Goal: Find specific page/section: Find specific page/section

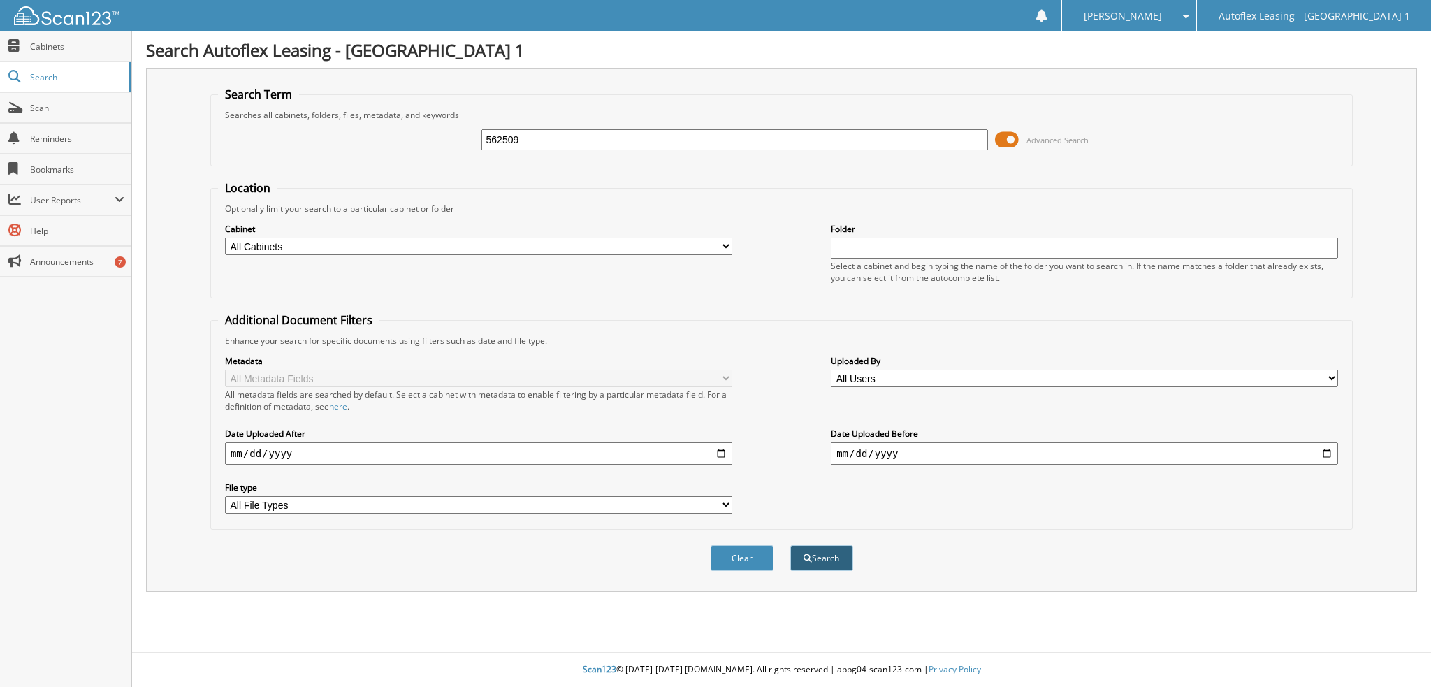
type input "562509"
click at [825, 558] on button "Search" at bounding box center [821, 558] width 63 height 26
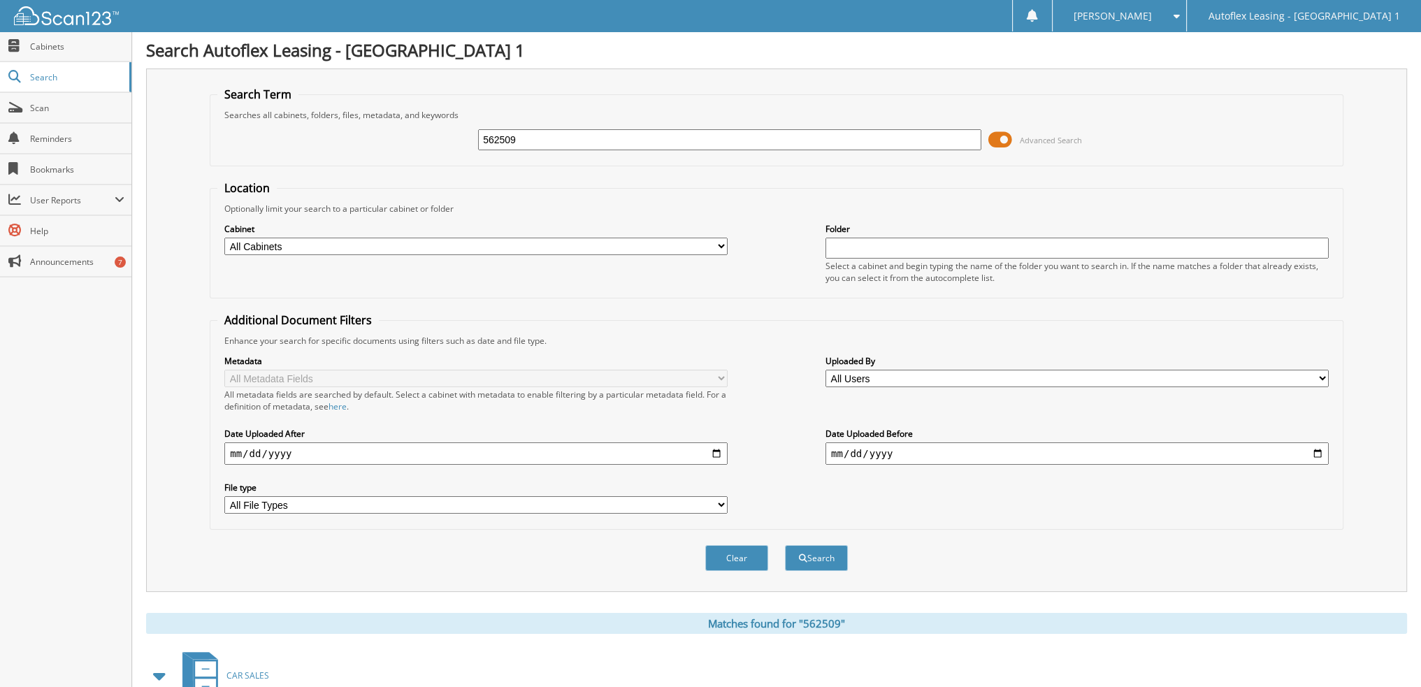
click at [1011, 138] on span at bounding box center [1000, 139] width 24 height 21
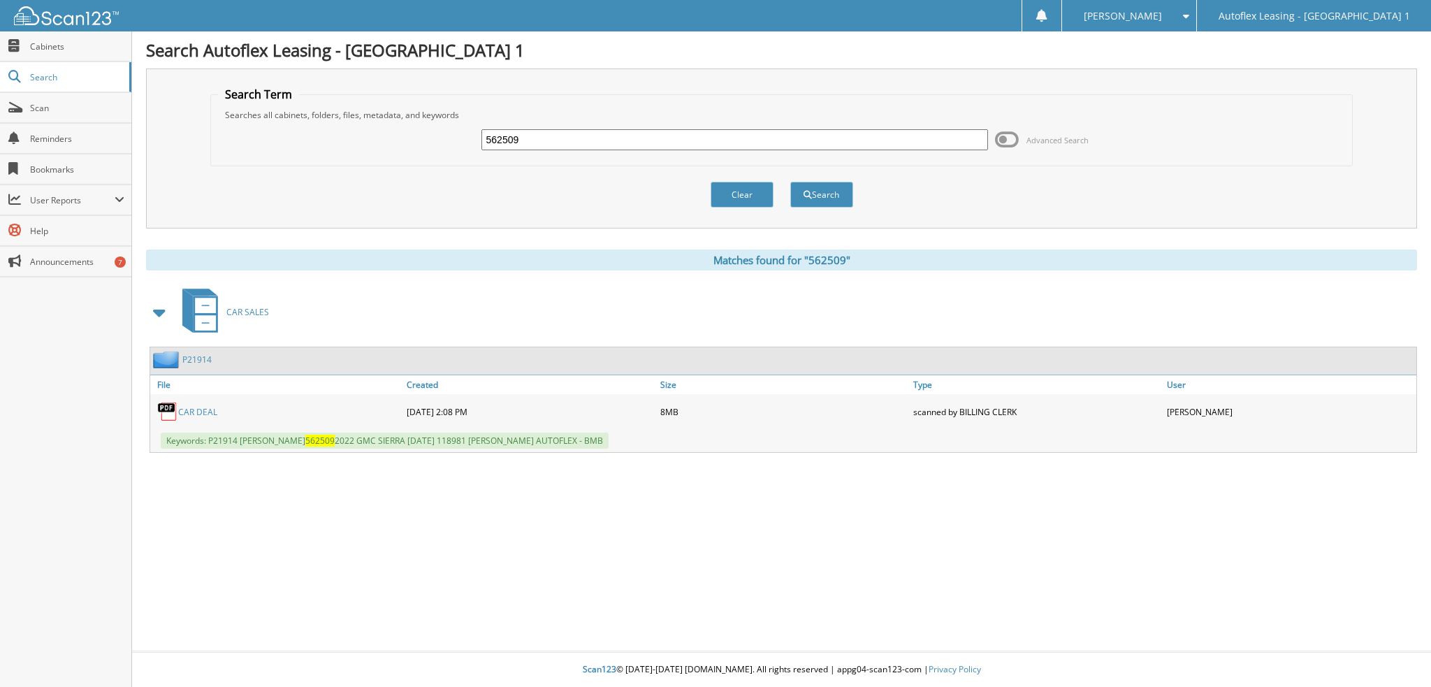
click at [215, 407] on link "CAR DEAL" at bounding box center [197, 412] width 39 height 12
